Goal: Complete application form

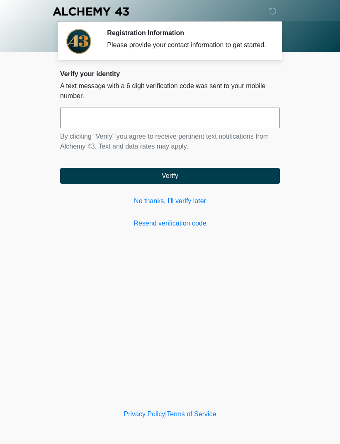
click at [212, 128] on input "text" at bounding box center [170, 118] width 220 height 21
type input "******"
click at [179, 184] on button "Verify" at bounding box center [170, 176] width 220 height 16
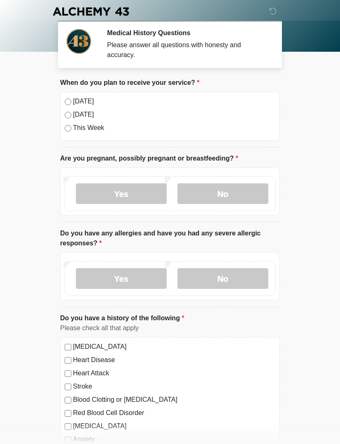
click at [235, 191] on label "No" at bounding box center [222, 194] width 91 height 21
click at [234, 283] on label "No" at bounding box center [222, 278] width 91 height 21
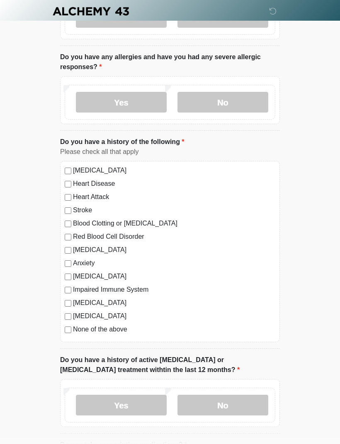
scroll to position [178, 0]
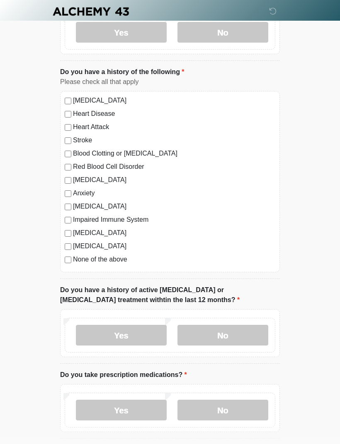
click at [249, 336] on label "No" at bounding box center [222, 335] width 91 height 21
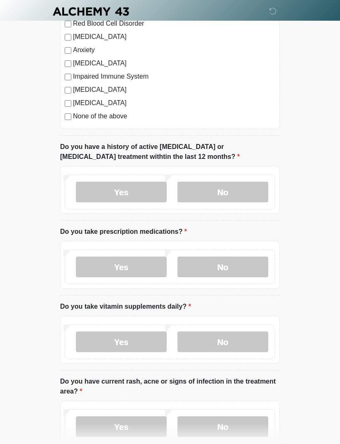
click at [252, 266] on label "No" at bounding box center [222, 267] width 91 height 21
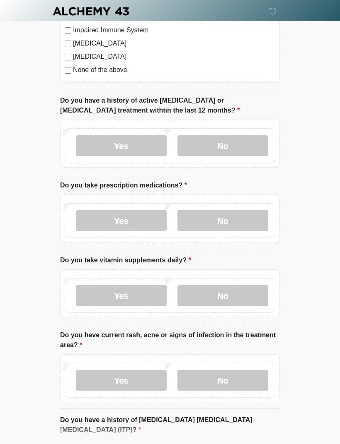
scroll to position [474, 0]
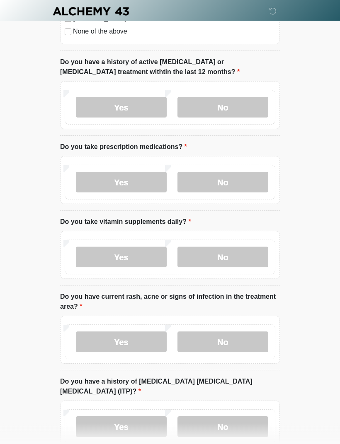
click at [149, 257] on label "Yes" at bounding box center [121, 257] width 91 height 21
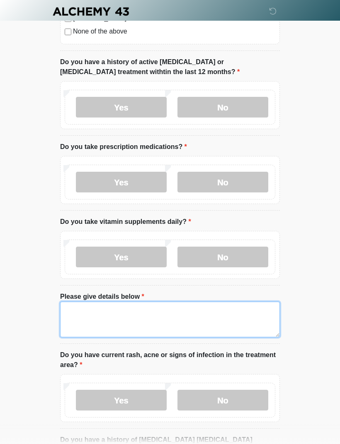
click at [184, 305] on textarea "Please give details below" at bounding box center [170, 320] width 220 height 36
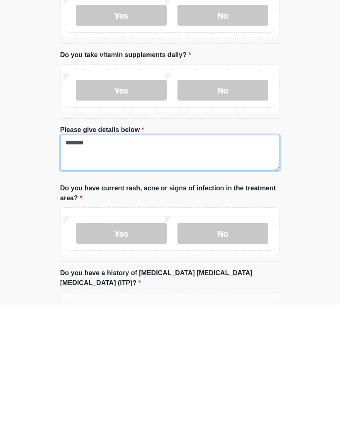
scroll to position [502, 0]
type textarea "*******"
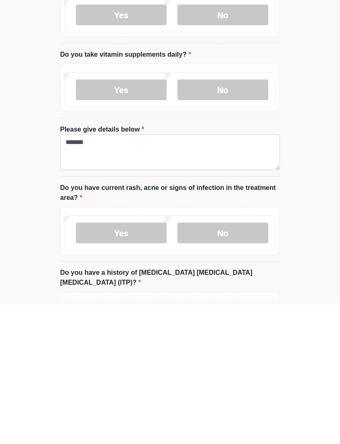
click at [233, 362] on label "No" at bounding box center [222, 372] width 91 height 21
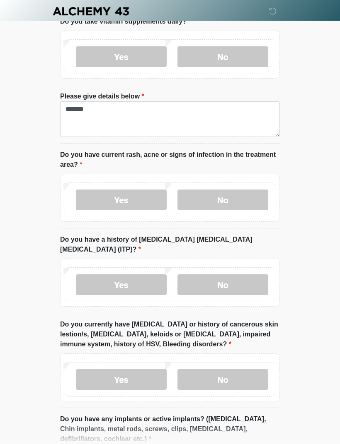
click at [250, 275] on label "No" at bounding box center [222, 285] width 91 height 21
click at [243, 374] on label "No" at bounding box center [222, 379] width 91 height 21
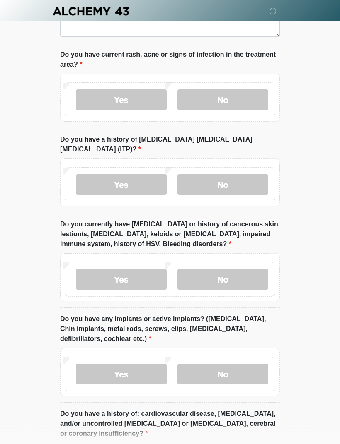
scroll to position [778, 0]
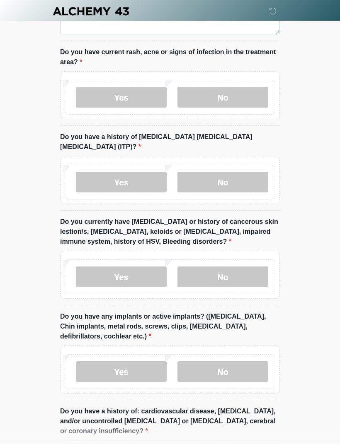
click at [237, 362] on label "No" at bounding box center [222, 372] width 91 height 21
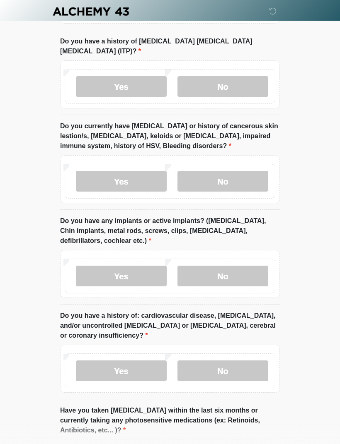
scroll to position [899, 0]
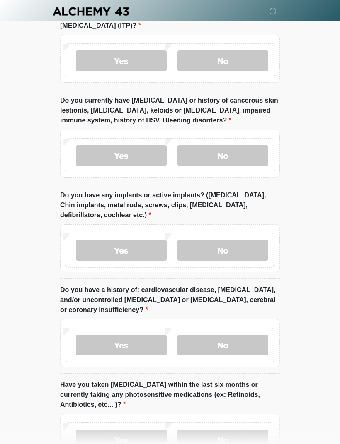
click at [251, 335] on label "No" at bounding box center [222, 345] width 91 height 21
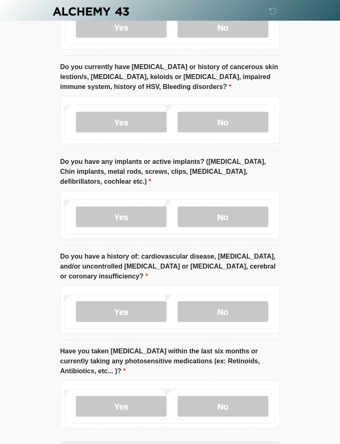
scroll to position [951, 0]
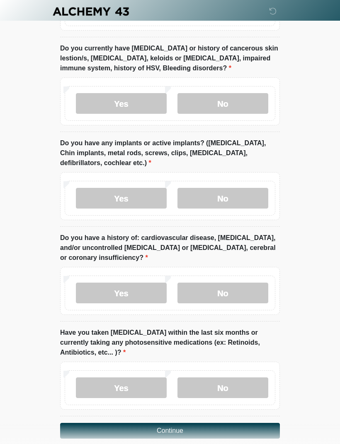
click at [230, 378] on label "No" at bounding box center [222, 388] width 91 height 21
click at [204, 423] on button "Continue" at bounding box center [170, 431] width 220 height 16
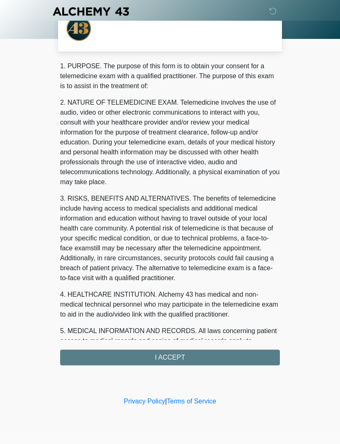
scroll to position [0, 0]
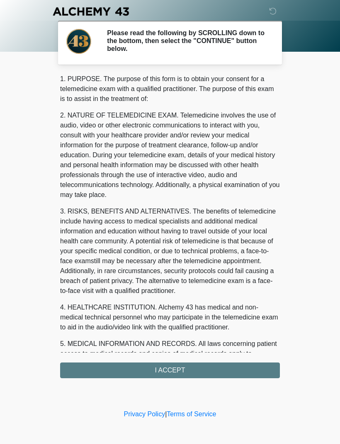
click at [202, 372] on div "1. PURPOSE. The purpose of this form is to obtain your consent for a telemedici…" at bounding box center [170, 226] width 220 height 304
click at [170, 369] on div "1. PURPOSE. The purpose of this form is to obtain your consent for a telemedici…" at bounding box center [170, 226] width 220 height 304
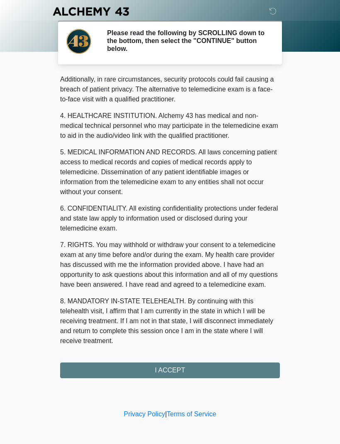
scroll to position [202, 0]
click at [174, 371] on button "I ACCEPT" at bounding box center [170, 371] width 220 height 16
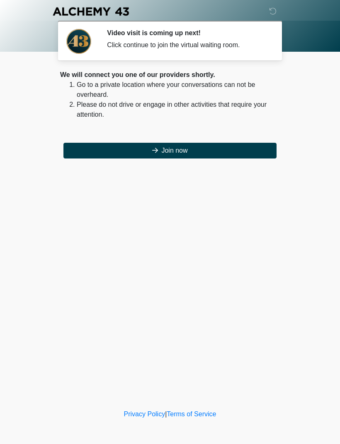
click at [177, 155] on button "Join now" at bounding box center [169, 151] width 213 height 16
